Goal: Find specific page/section: Find specific page/section

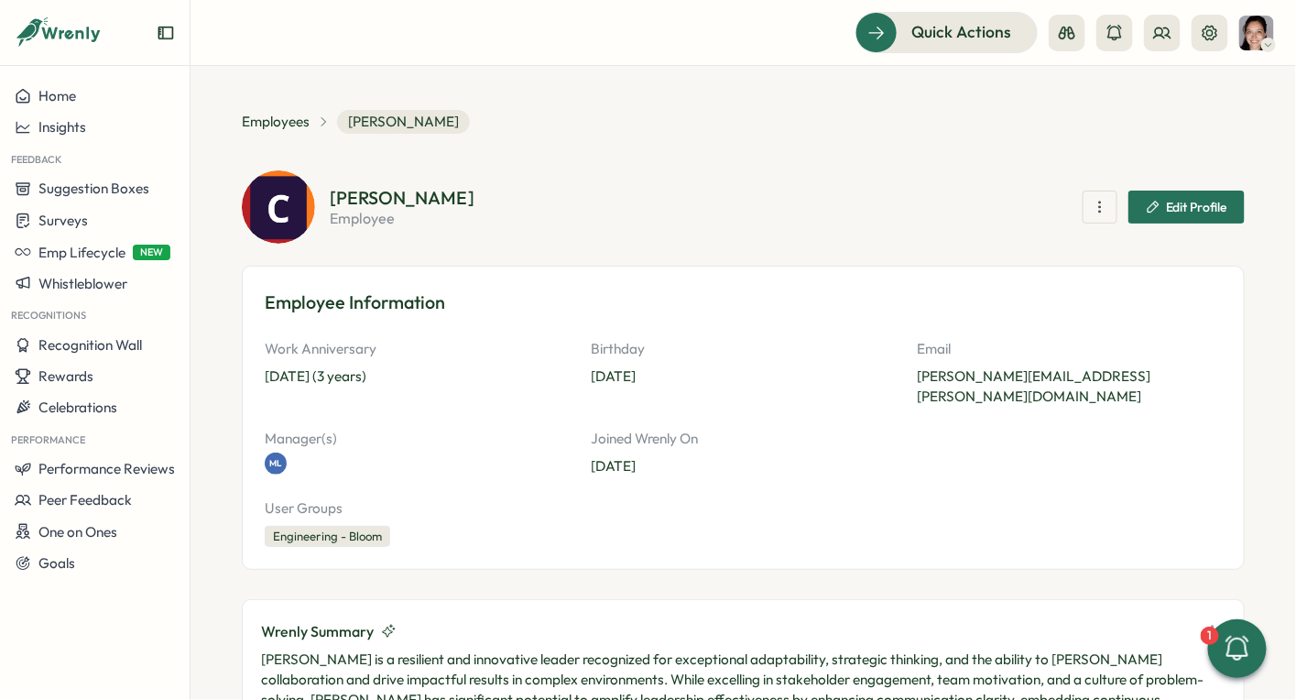
scroll to position [1561, 0]
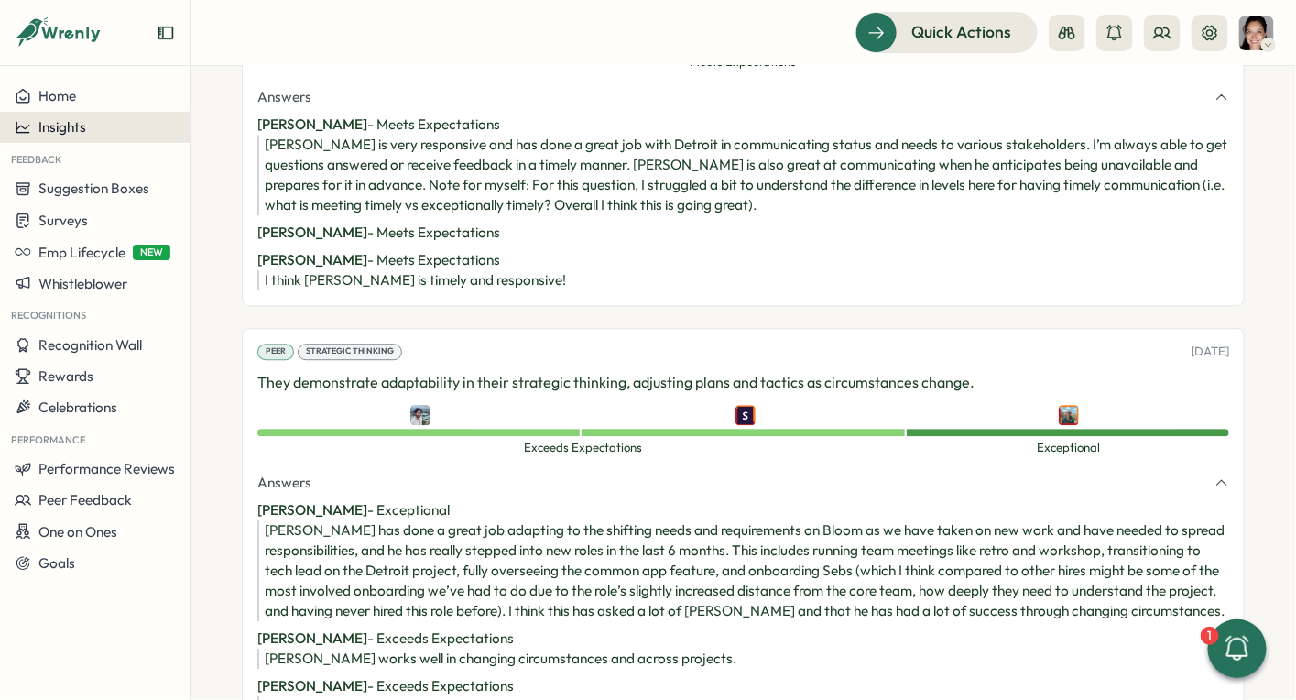
click at [116, 121] on div "Insights" at bounding box center [95, 127] width 160 height 16
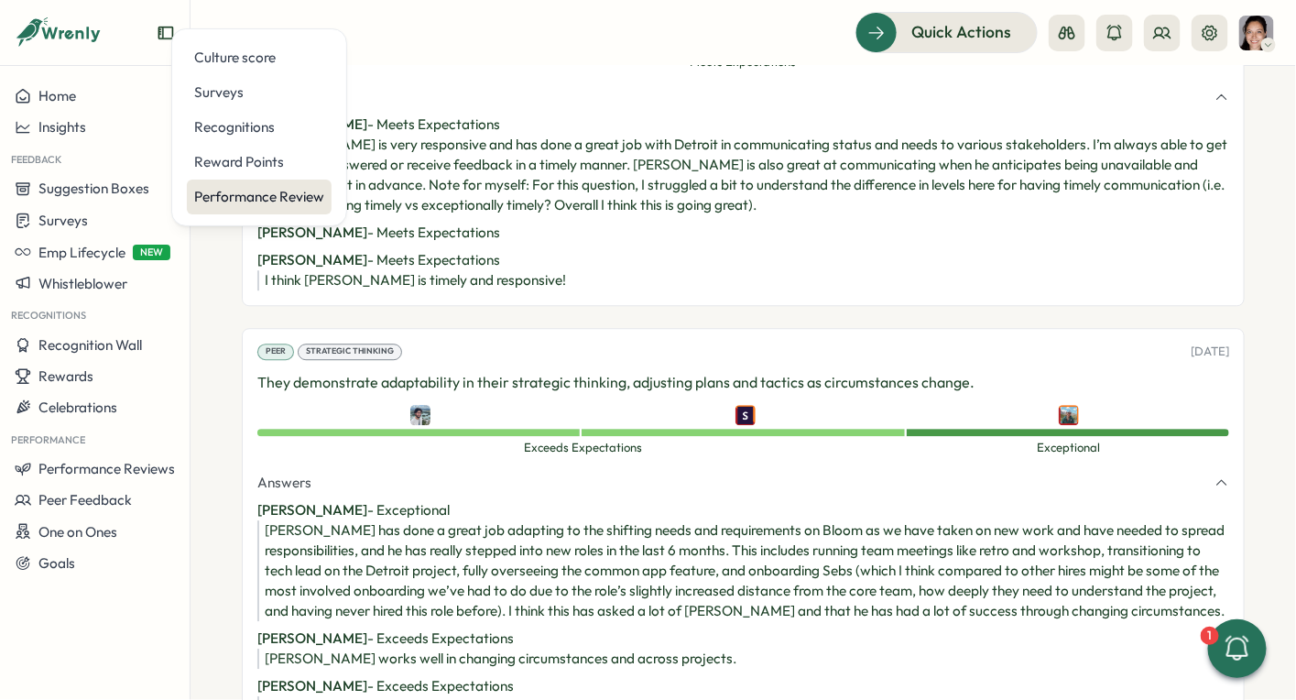
click at [227, 190] on div "Performance Review" at bounding box center [259, 197] width 130 height 20
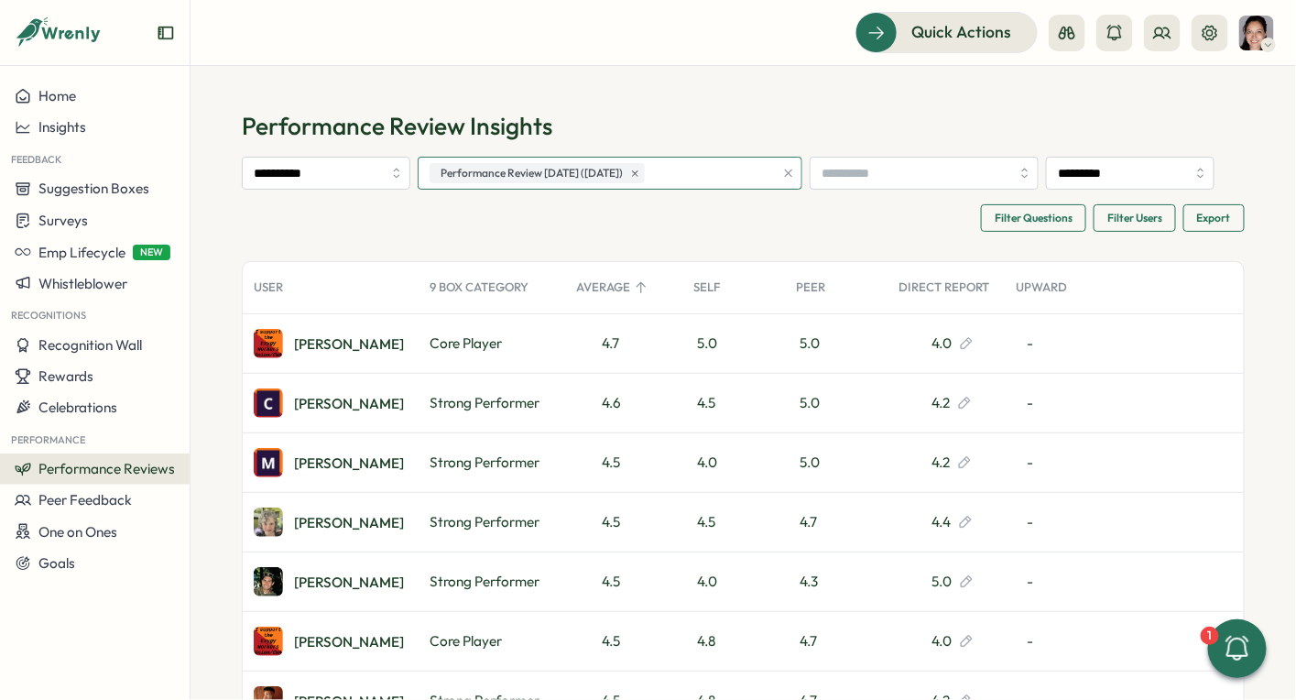
click at [774, 176] on div "Performance Review January 2025 (27 Jan 2025)" at bounding box center [599, 173] width 349 height 31
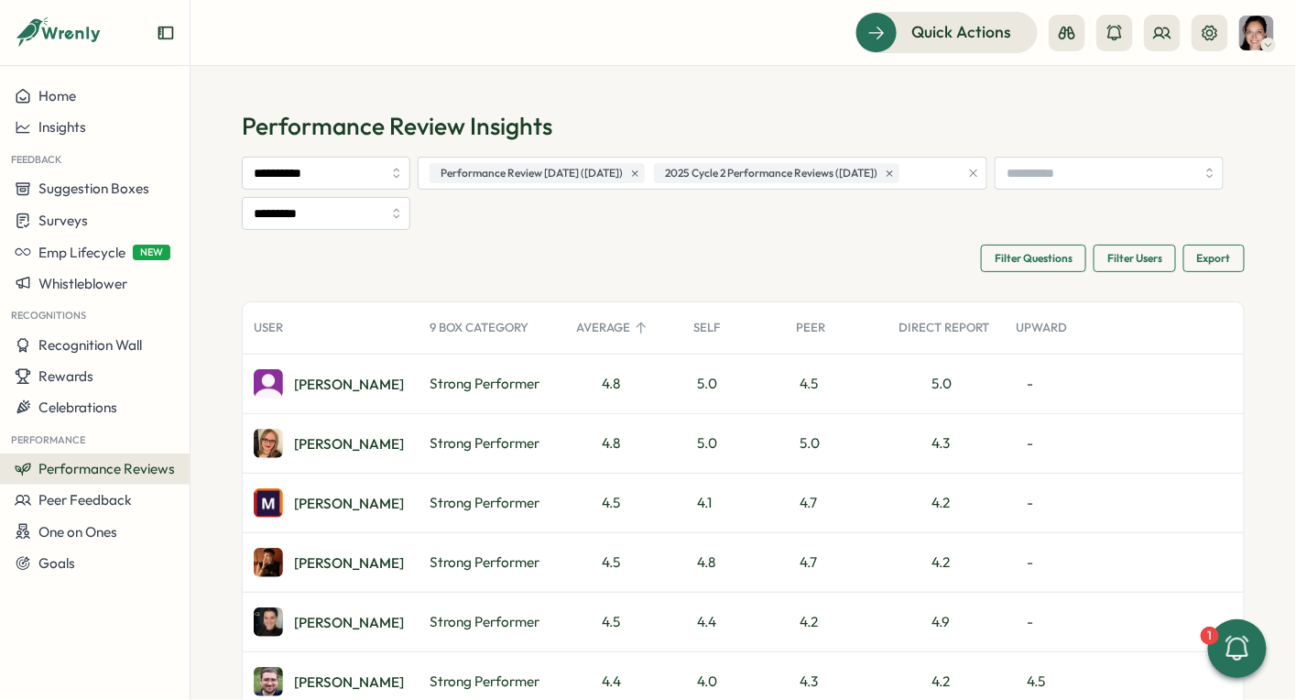
click at [1209, 265] on span "Export" at bounding box center [1214, 259] width 34 height 26
click at [760, 247] on div "Filter Questions Filter Users Export Export Summary Export All Data" at bounding box center [743, 258] width 1003 height 27
click at [327, 377] on div "Tallulah K." at bounding box center [349, 384] width 110 height 14
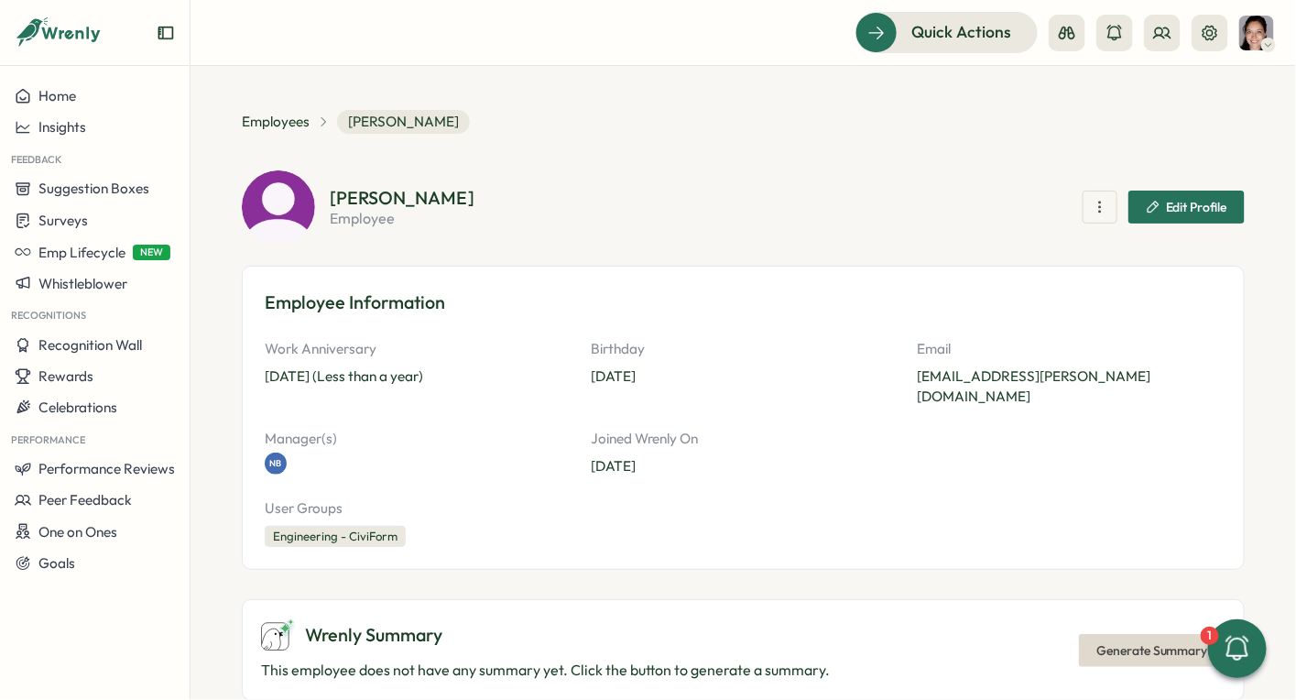
click at [1091, 204] on icon "button" at bounding box center [1100, 207] width 18 height 18
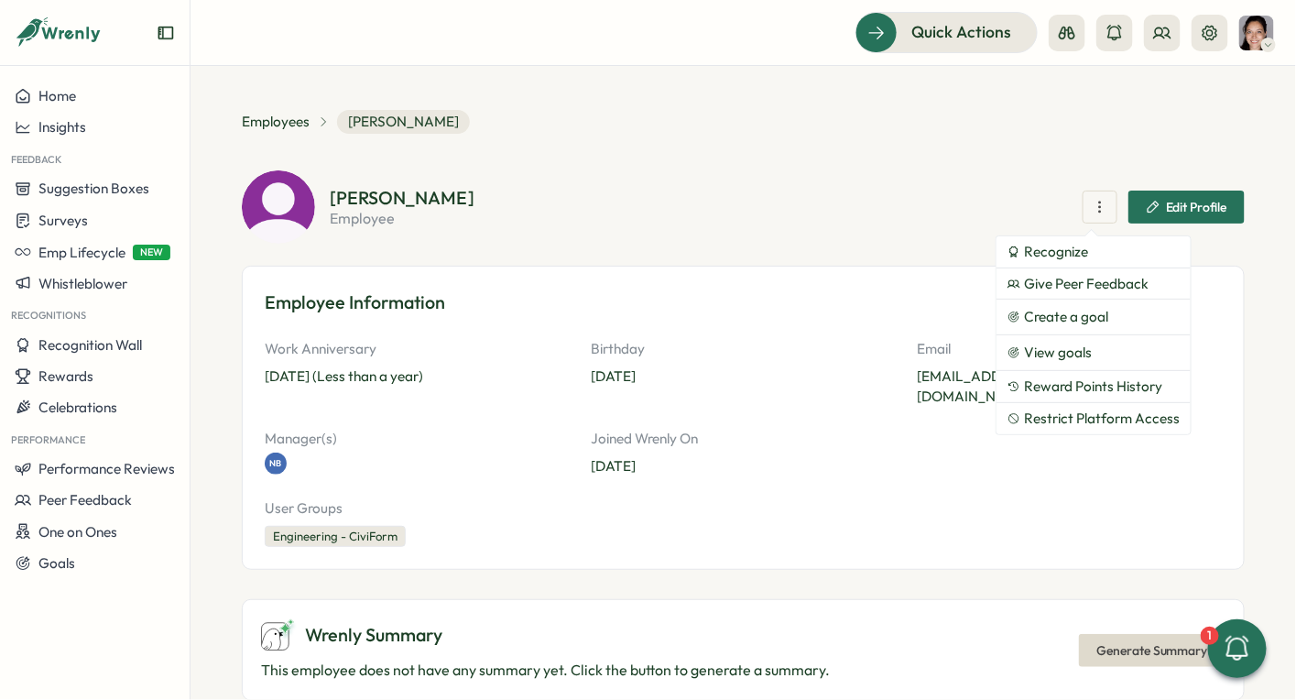
click at [821, 228] on div "[PERSON_NAME] employee Recognize Give Peer Feedback Create a goal View goals Re…" at bounding box center [743, 206] width 1003 height 73
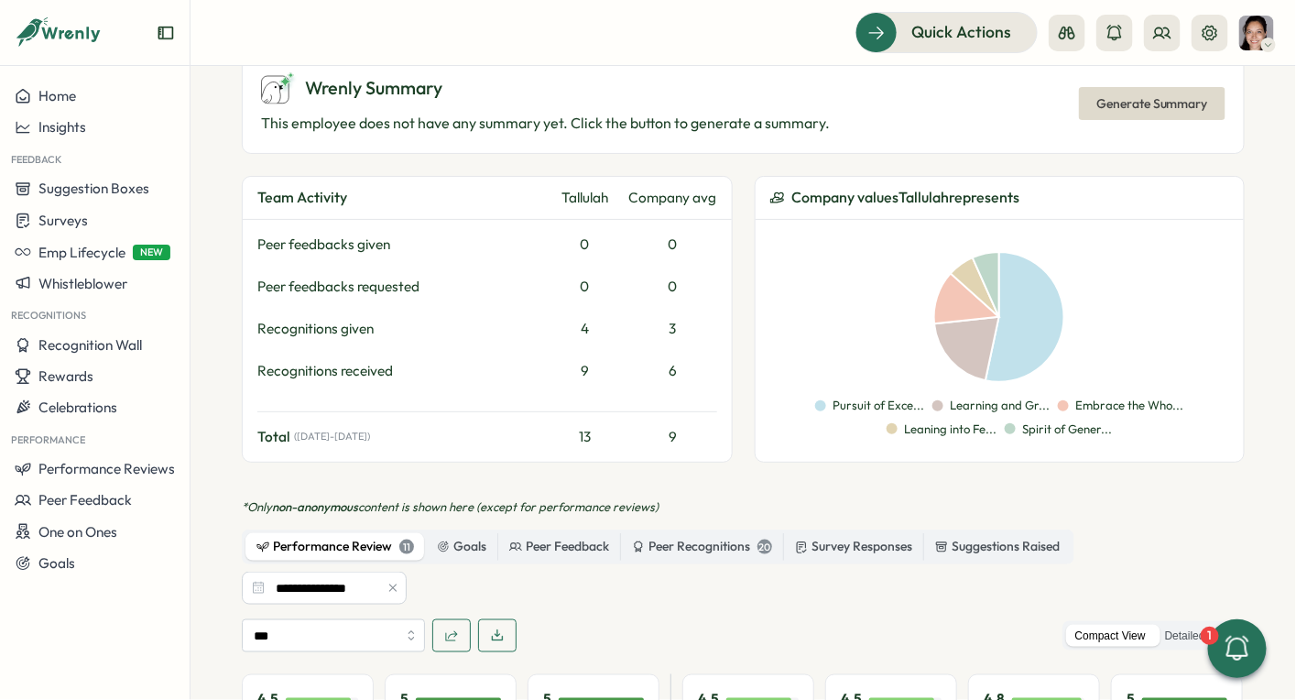
scroll to position [948, 0]
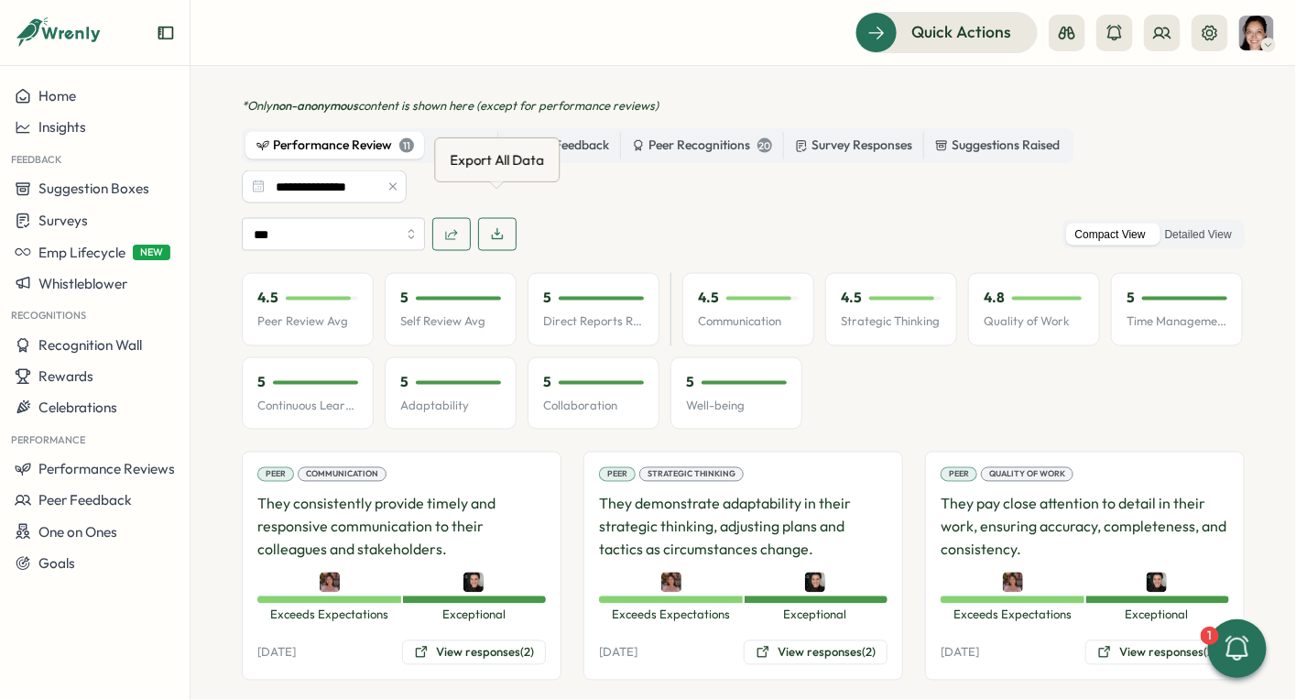
click at [498, 227] on icon "button" at bounding box center [497, 234] width 15 height 15
